Goal: Navigation & Orientation: Go to known website

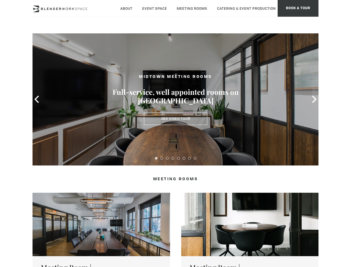
type div "2025-08-25"
